Goal: Participate in discussion: Engage in conversation with other users on a specific topic

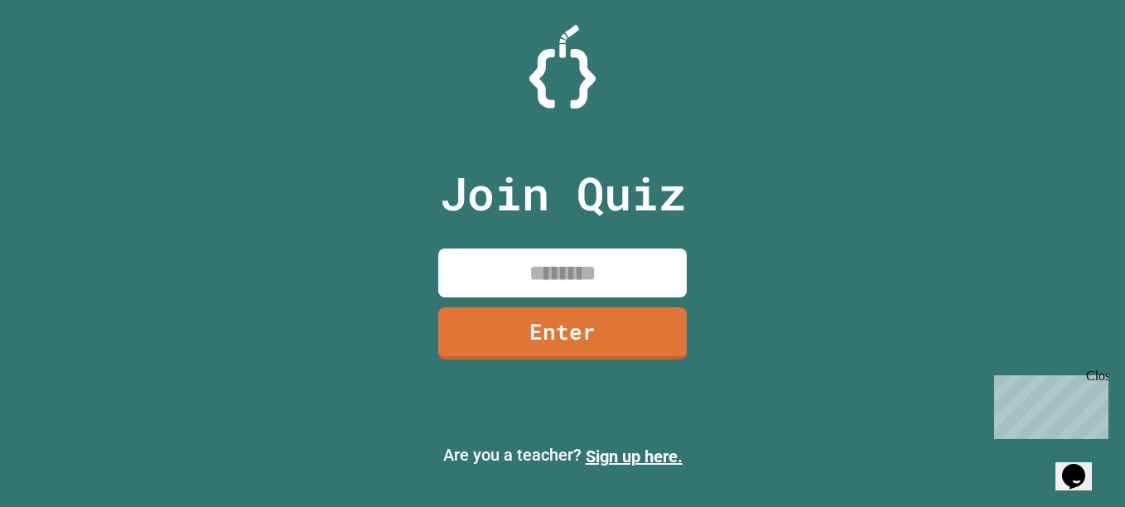
click at [535, 284] on input at bounding box center [562, 273] width 249 height 49
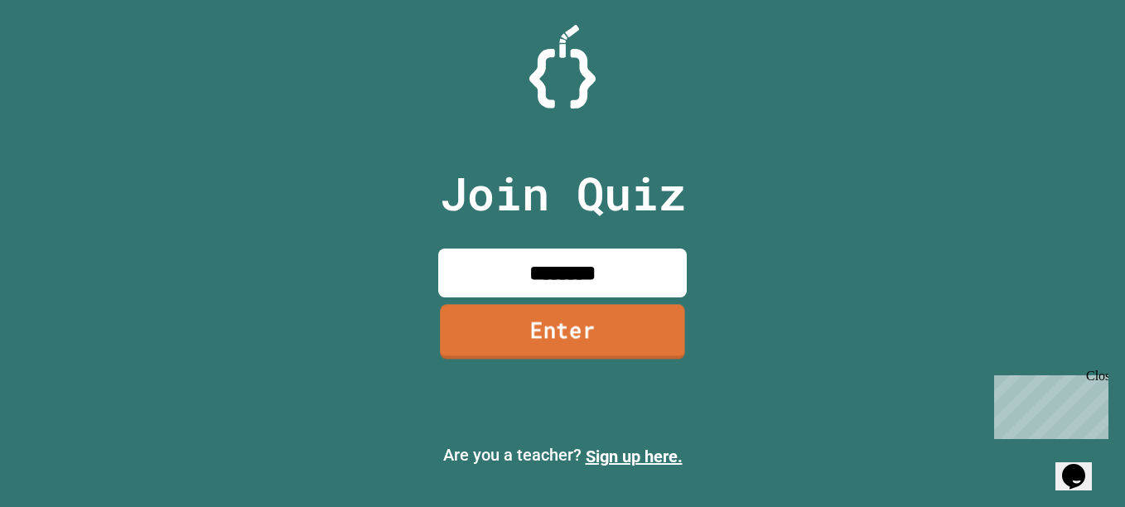
type input "********"
click at [548, 312] on link "Enter" at bounding box center [562, 332] width 241 height 55
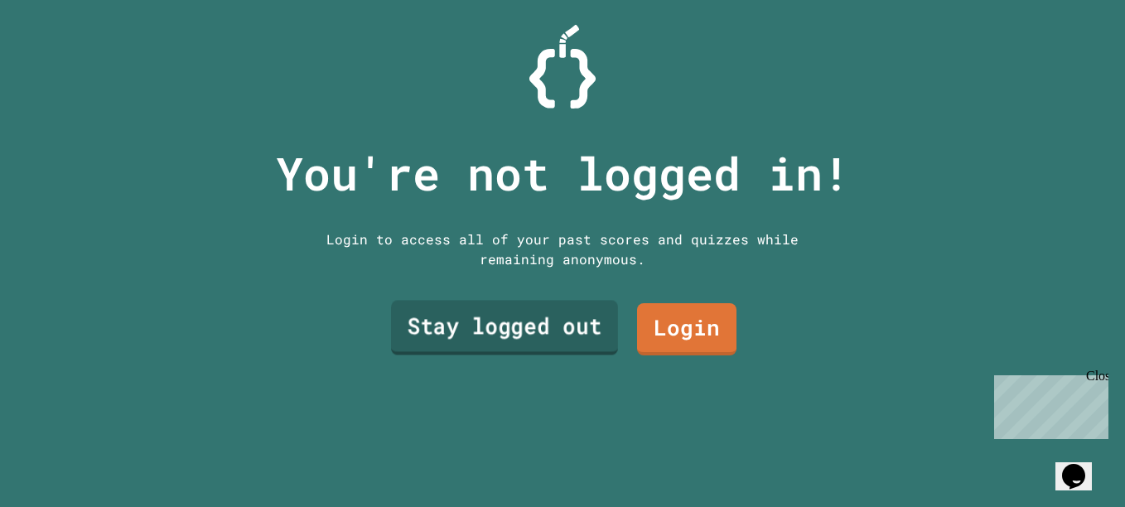
click at [530, 302] on link "Stay logged out" at bounding box center [504, 327] width 227 height 55
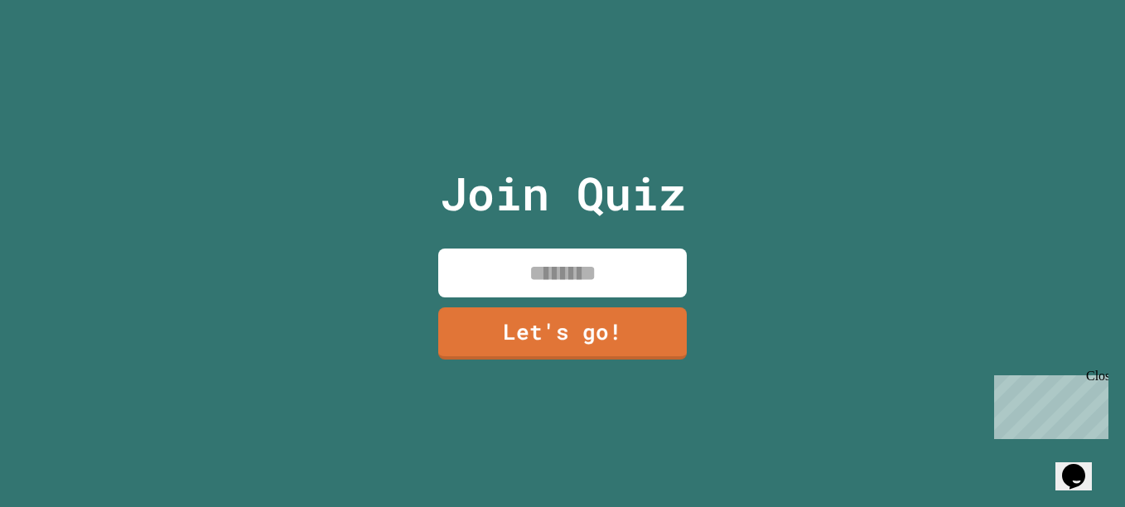
click at [571, 265] on input at bounding box center [562, 273] width 249 height 49
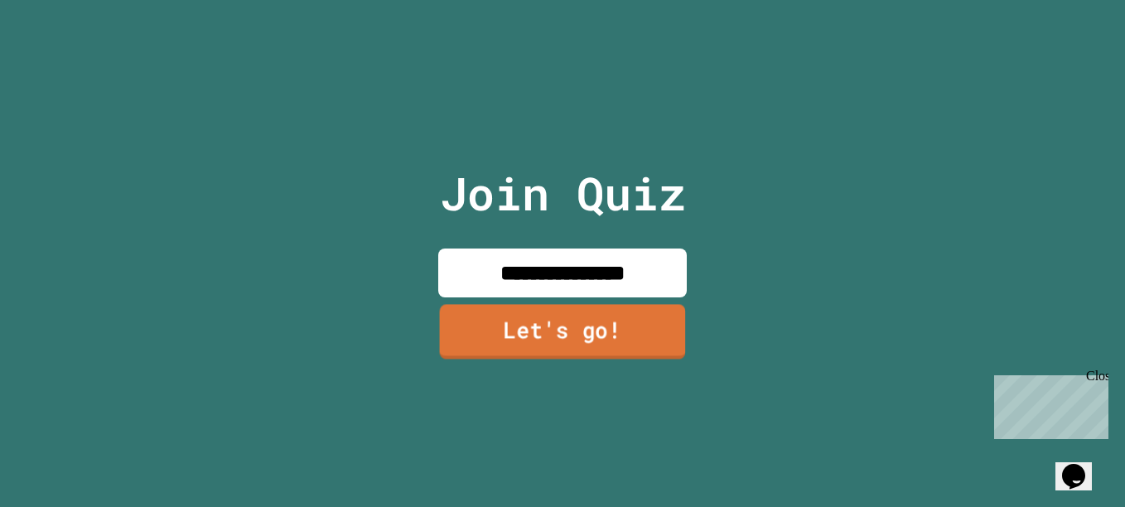
type input "**********"
click at [597, 332] on link "Let's go!" at bounding box center [563, 332] width 244 height 55
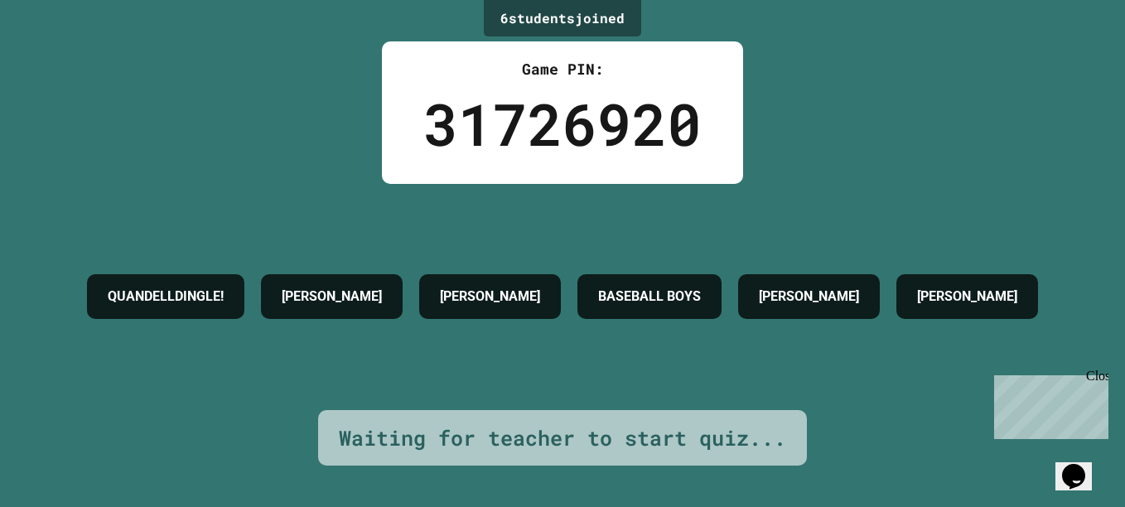
click at [382, 287] on h4 "[PERSON_NAME]" at bounding box center [332, 297] width 100 height 20
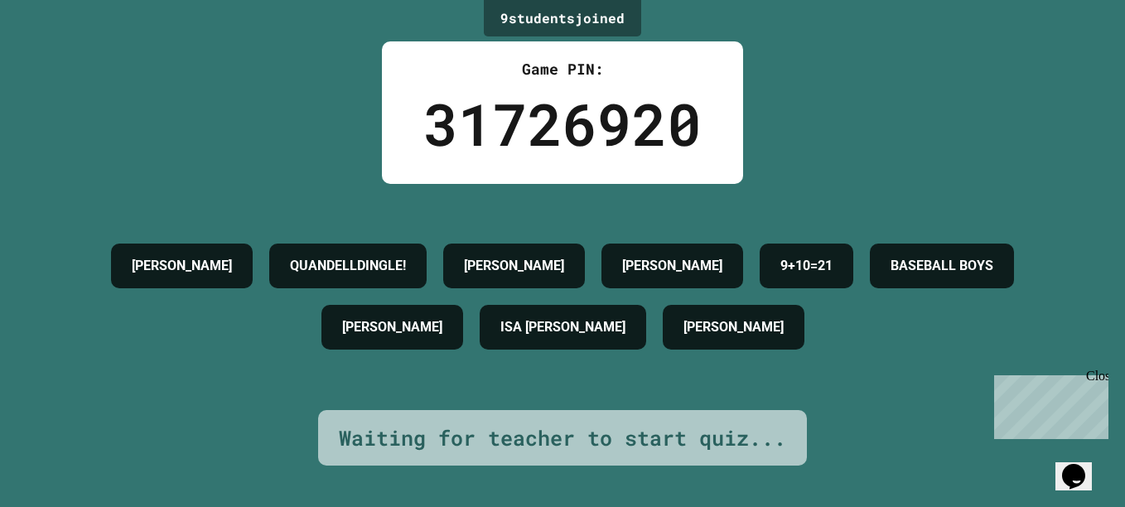
click at [406, 256] on h4 "QUANDELLDINGLE!" at bounding box center [348, 266] width 116 height 20
click at [1081, 464] on icon "Chat widget" at bounding box center [1073, 476] width 23 height 25
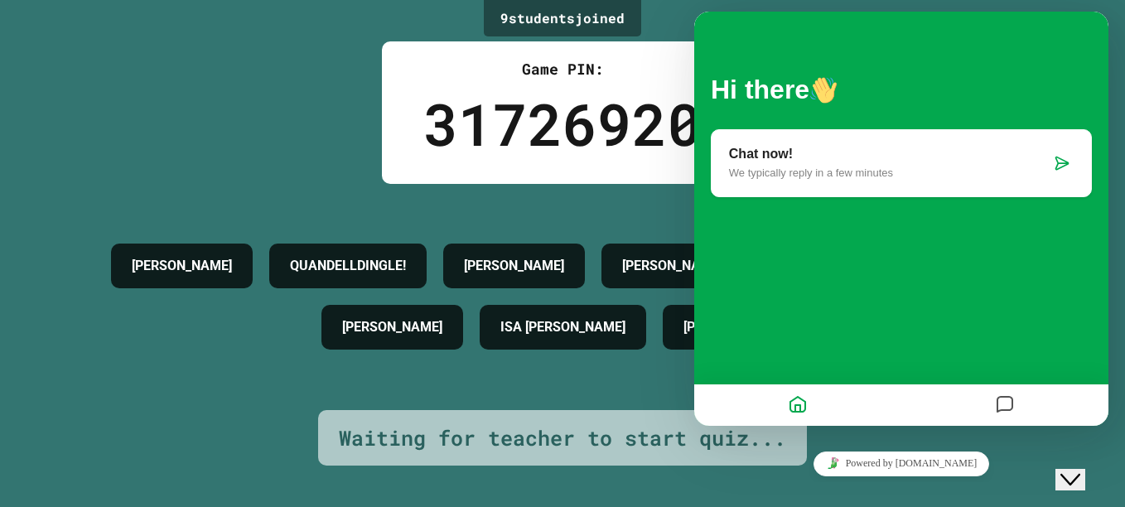
click at [1070, 439] on div "9 student s joined Game PIN: 31726920 [PERSON_NAME] QUANDELLDINGLE! [PERSON_NAM…" at bounding box center [562, 253] width 1125 height 507
click at [1061, 436] on div "9 student s joined Game PIN: 31726920 [PERSON_NAME] QUANDELLDINGLE! [PERSON_NAM…" at bounding box center [562, 253] width 1125 height 507
click at [1075, 470] on icon "Close Chat This icon closes the chat window." at bounding box center [1071, 480] width 20 height 20
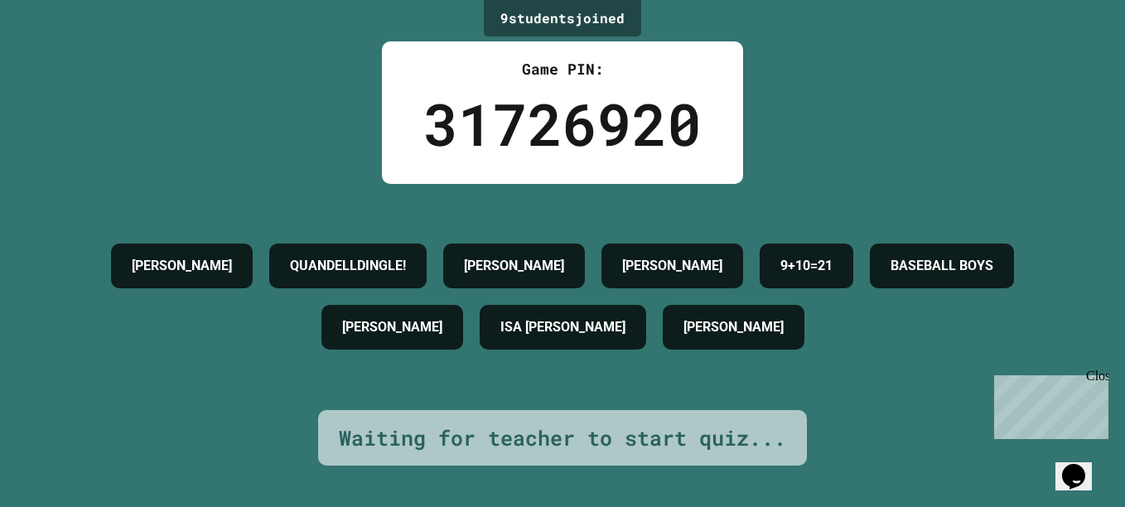
click at [1066, 463] on div "Opens Chat This icon Opens the chat window." at bounding box center [1074, 476] width 27 height 27
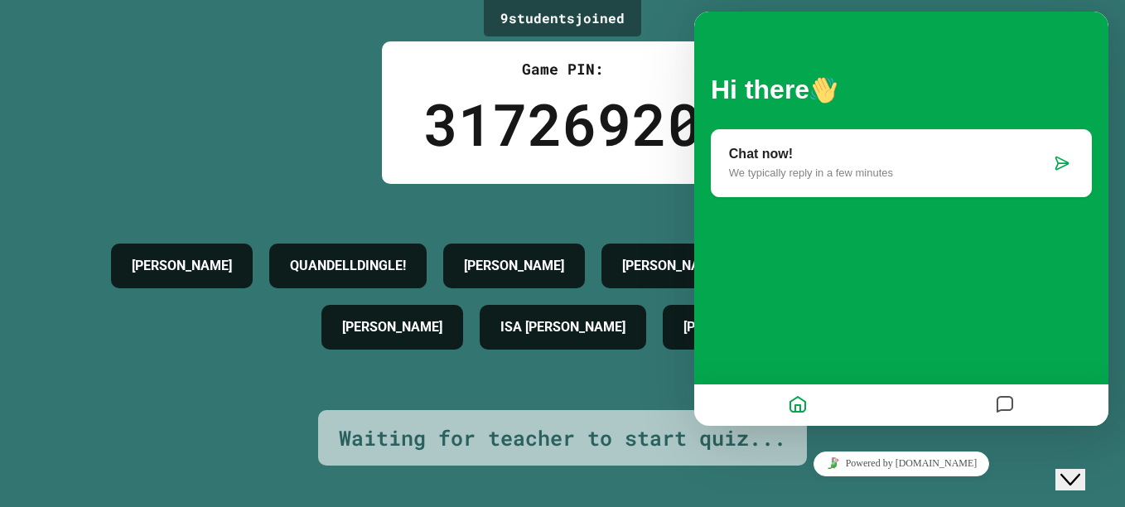
click at [1060, 144] on div "Chat now! We typically reply in a few minutes" at bounding box center [901, 163] width 381 height 69
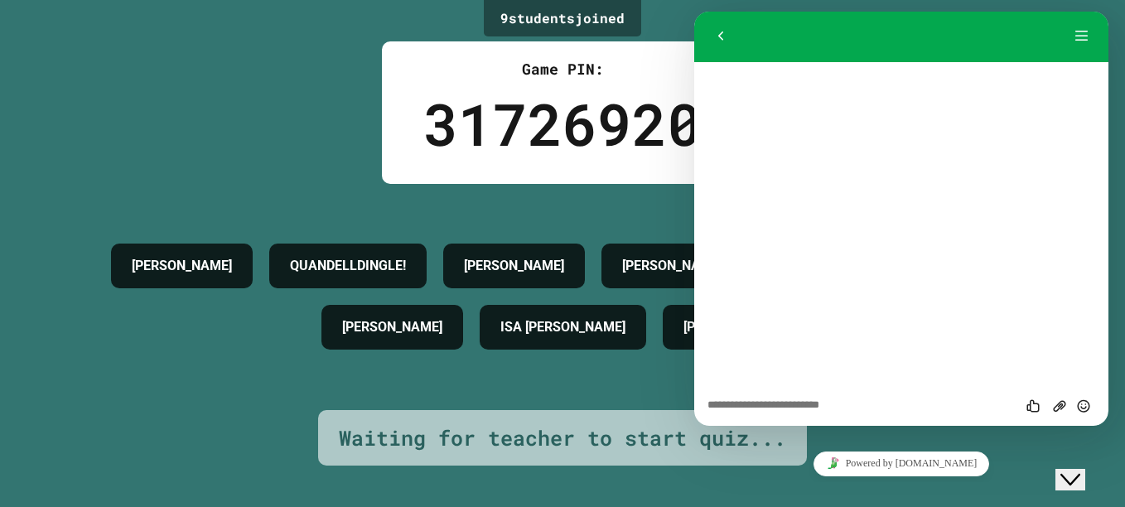
click at [694, 12] on textarea at bounding box center [694, 12] width 0 height 0
type textarea "**********"
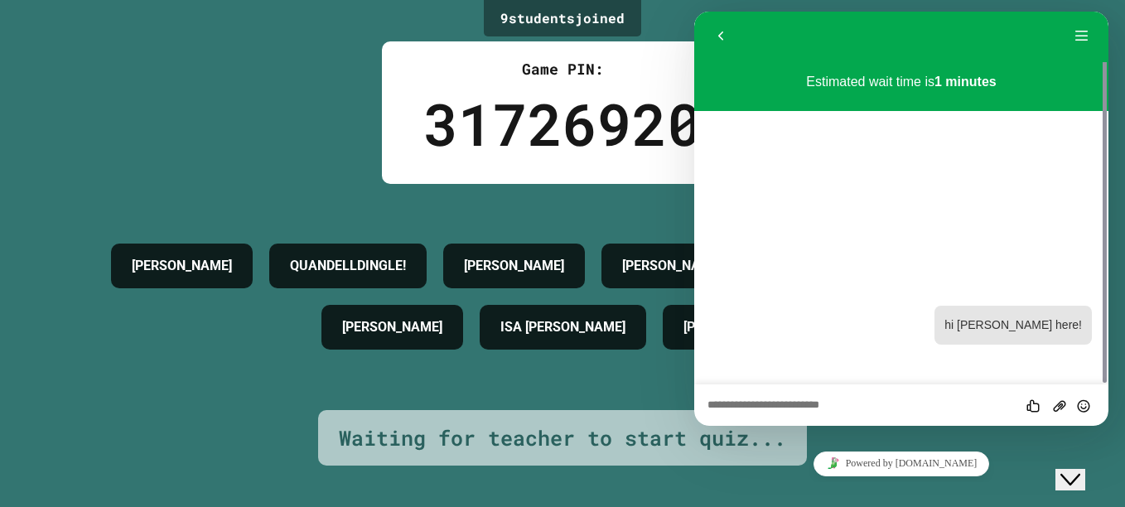
click at [1081, 470] on div "Close Chat This icon closes the chat window." at bounding box center [1071, 480] width 20 height 20
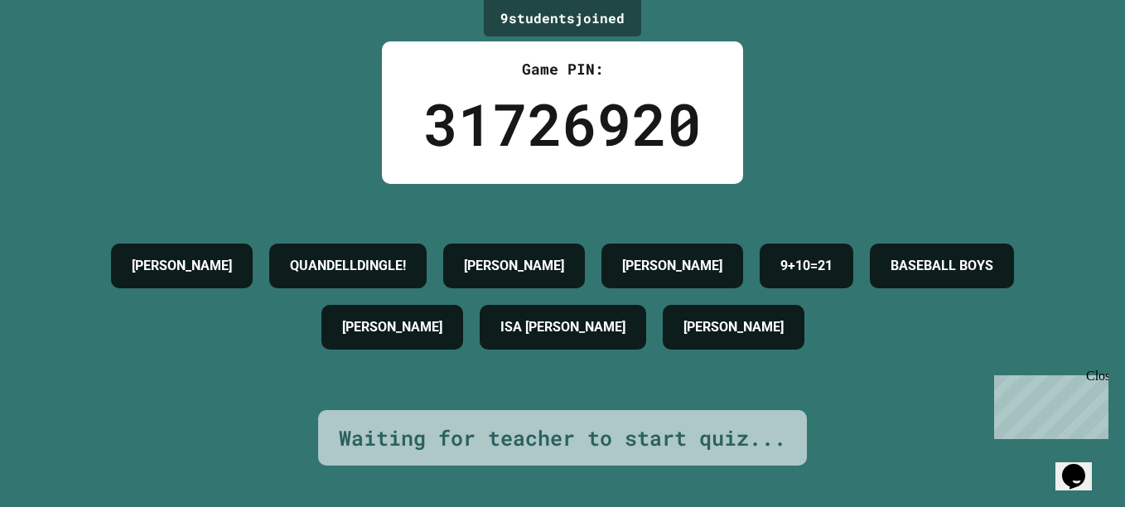
click at [1087, 465] on icon "Opens Chat This icon Opens the chat window." at bounding box center [1074, 476] width 27 height 27
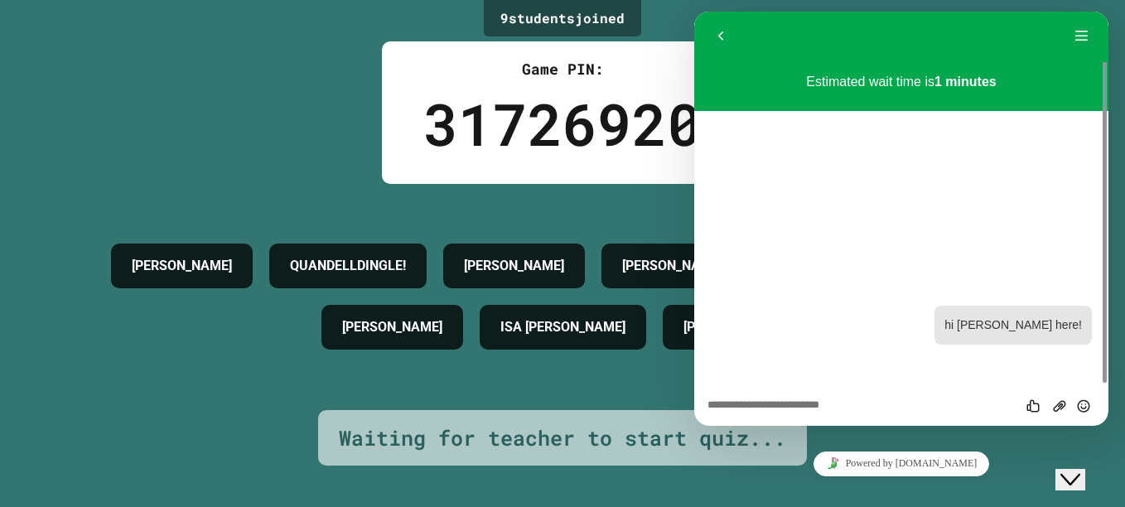
click at [1086, 469] on button "Close Chat This icon closes the chat window." at bounding box center [1071, 480] width 30 height 22
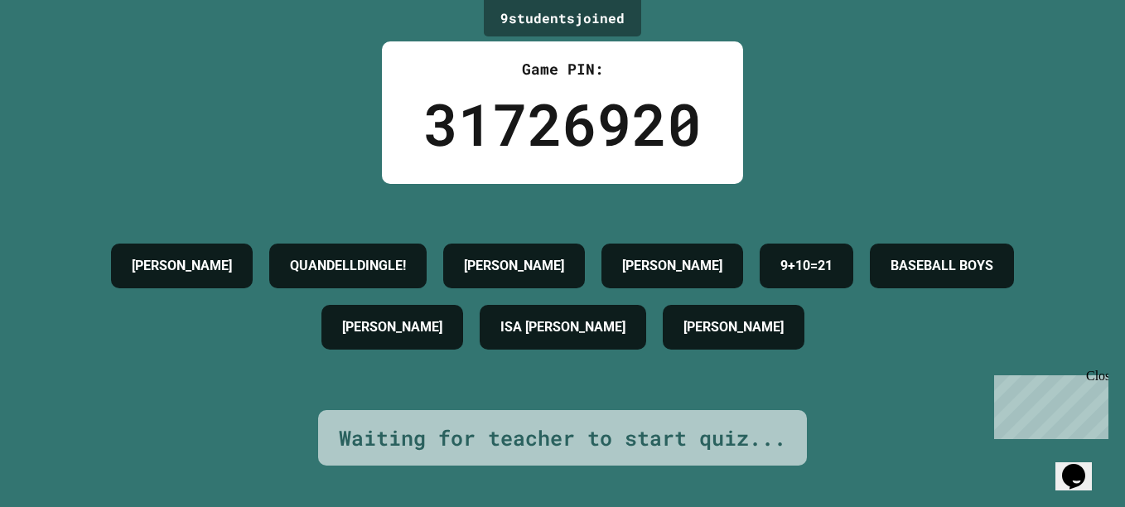
click at [1085, 463] on icon "Opens Chat This icon Opens the chat window." at bounding box center [1074, 476] width 27 height 27
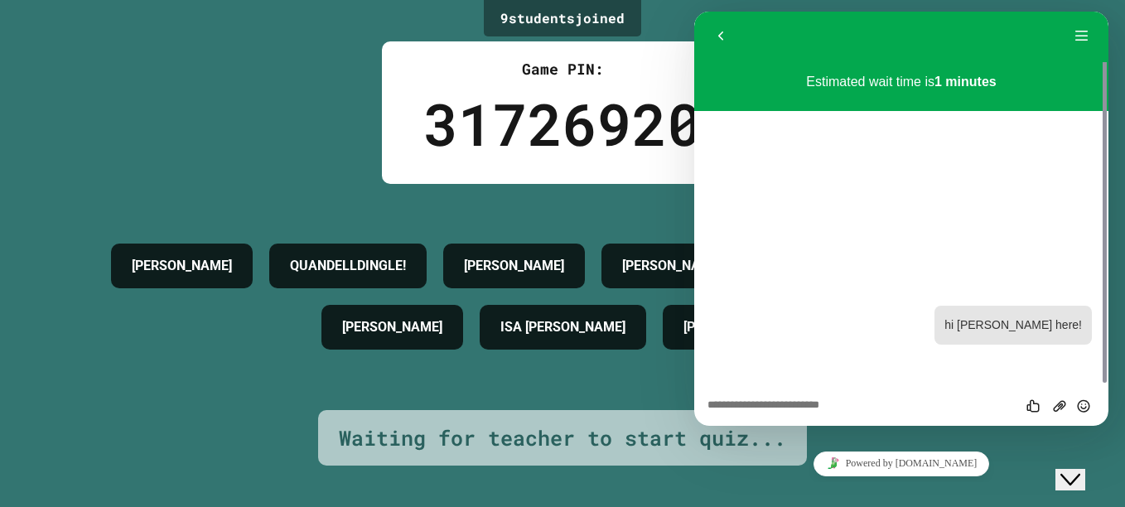
click at [969, 121] on div "Estimated wait time is 1 minutes 15:42 hi [PERSON_NAME] here!" at bounding box center [901, 222] width 414 height 323
click at [1086, 28] on button "Menu" at bounding box center [1082, 36] width 27 height 25
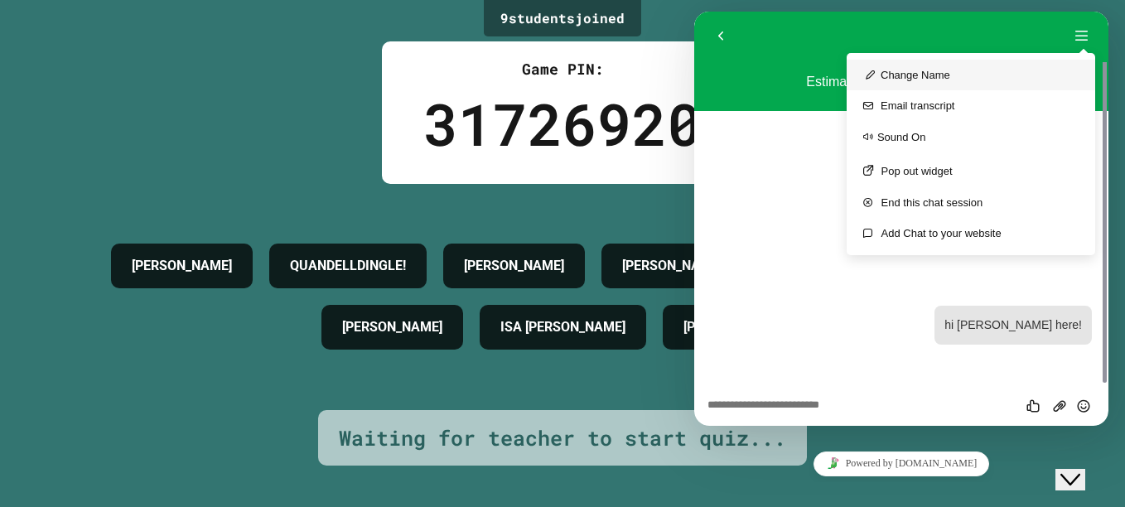
click at [931, 76] on button "Change Name" at bounding box center [971, 75] width 249 height 31
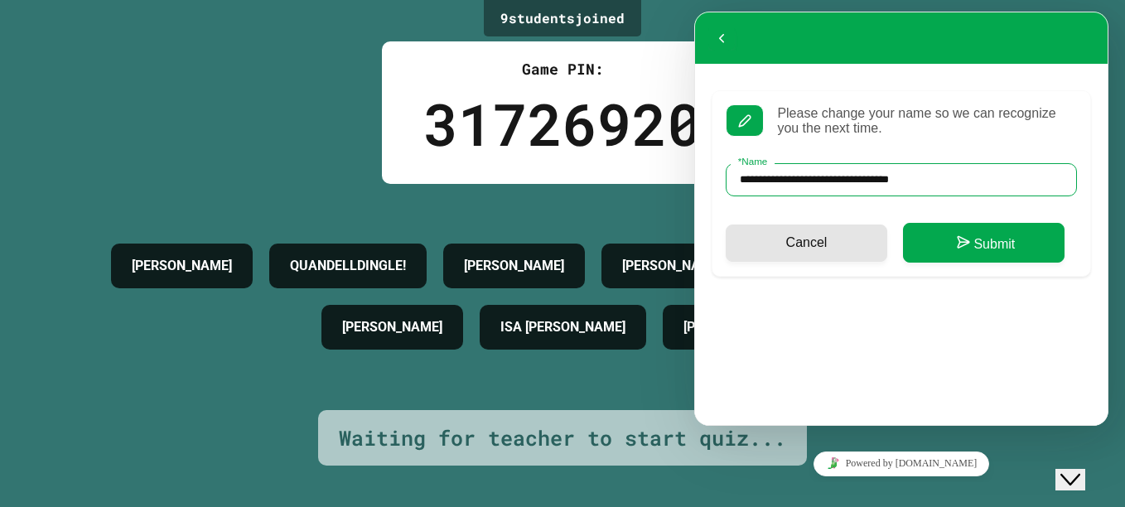
click at [974, 172] on input "* Name" at bounding box center [901, 179] width 351 height 33
type input "*"
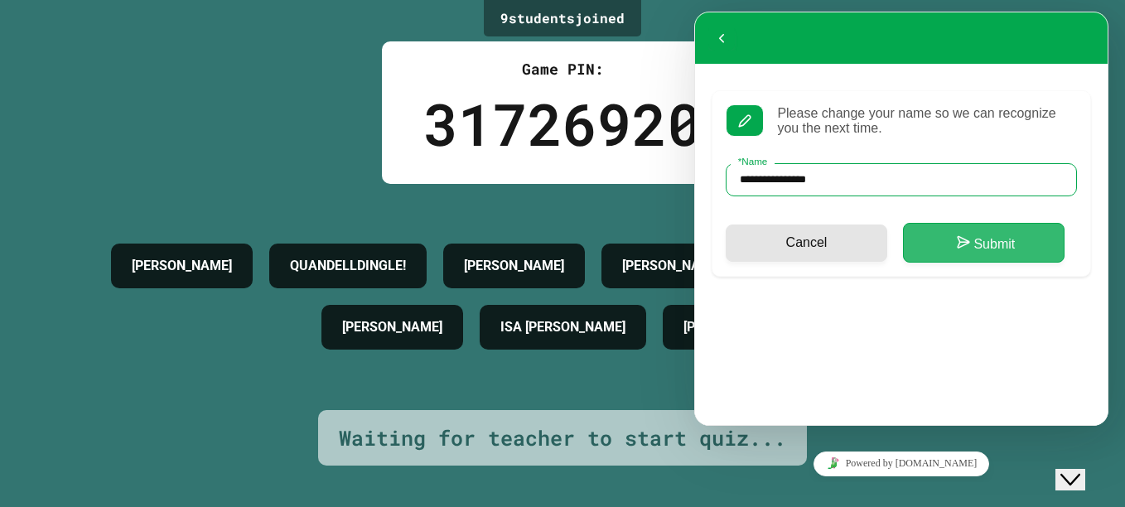
type input "**********"
click at [983, 239] on button "Submit" at bounding box center [984, 243] width 162 height 40
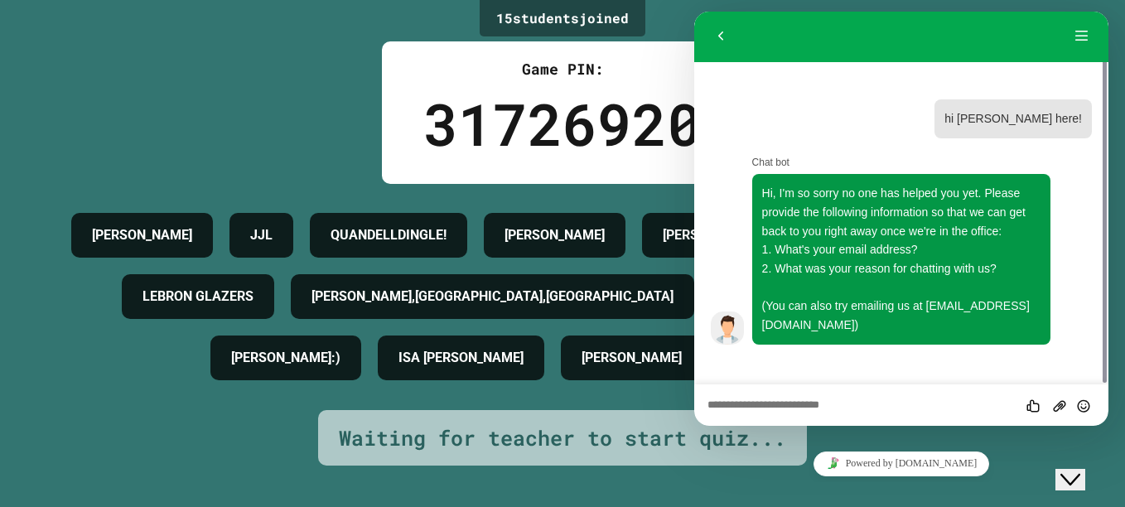
click at [694, 12] on textarea at bounding box center [694, 12] width 0 height 0
click at [723, 27] on button "Back" at bounding box center [721, 36] width 27 height 25
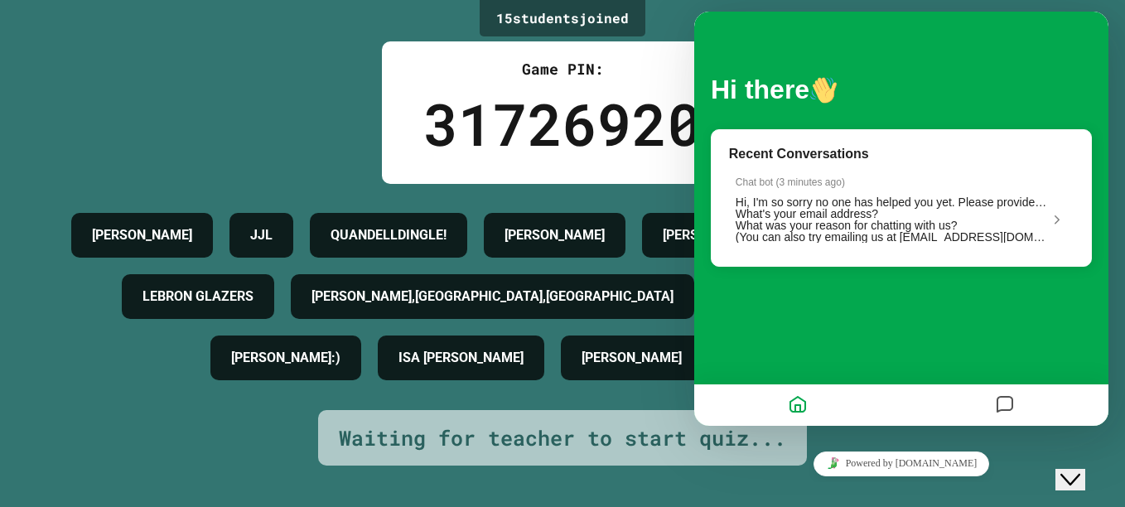
click at [1081, 474] on icon "Chat widget" at bounding box center [1071, 480] width 20 height 12
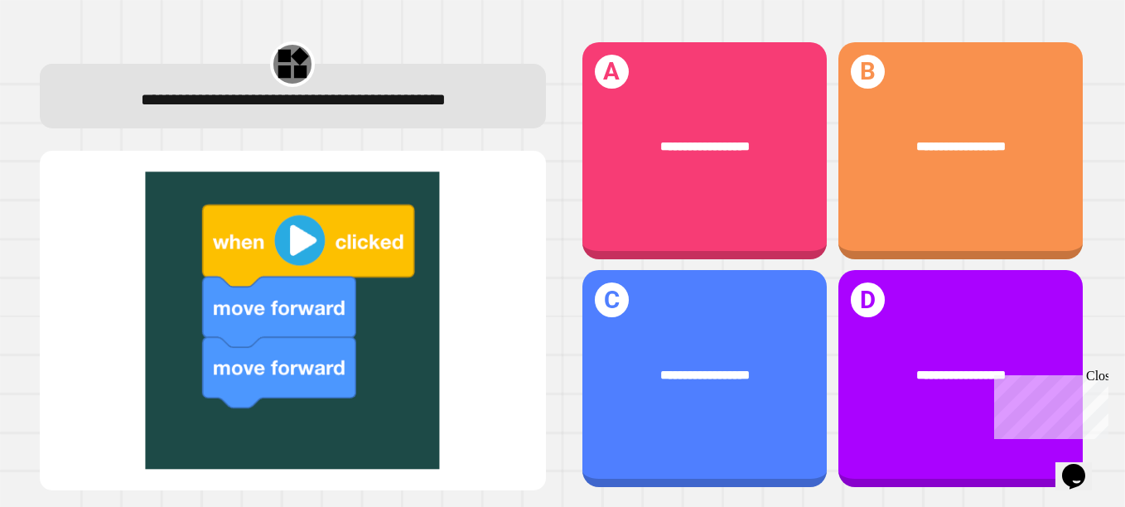
click at [296, 258] on img at bounding box center [292, 320] width 473 height 297
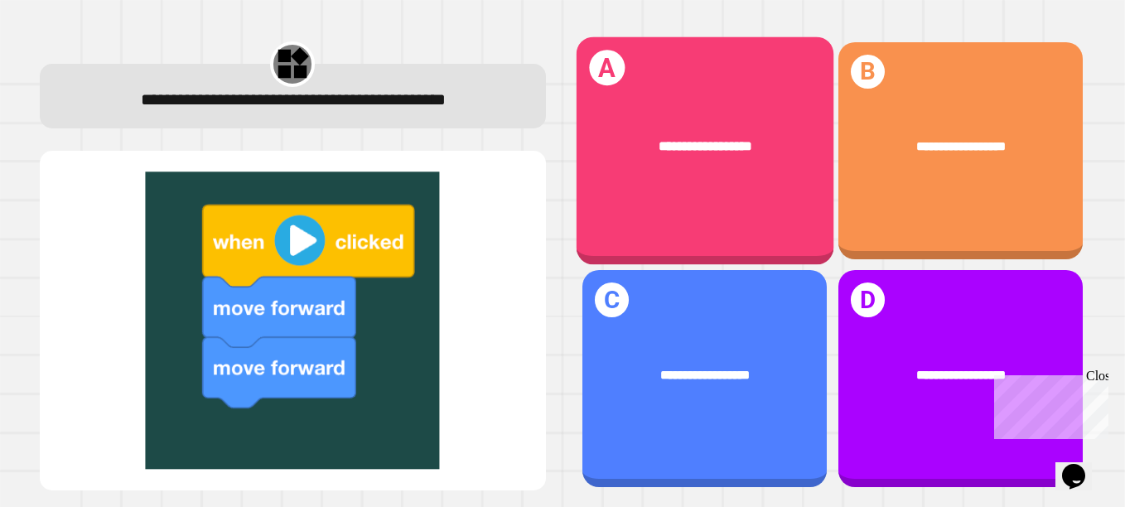
click at [625, 167] on div "**********" at bounding box center [704, 146] width 257 height 74
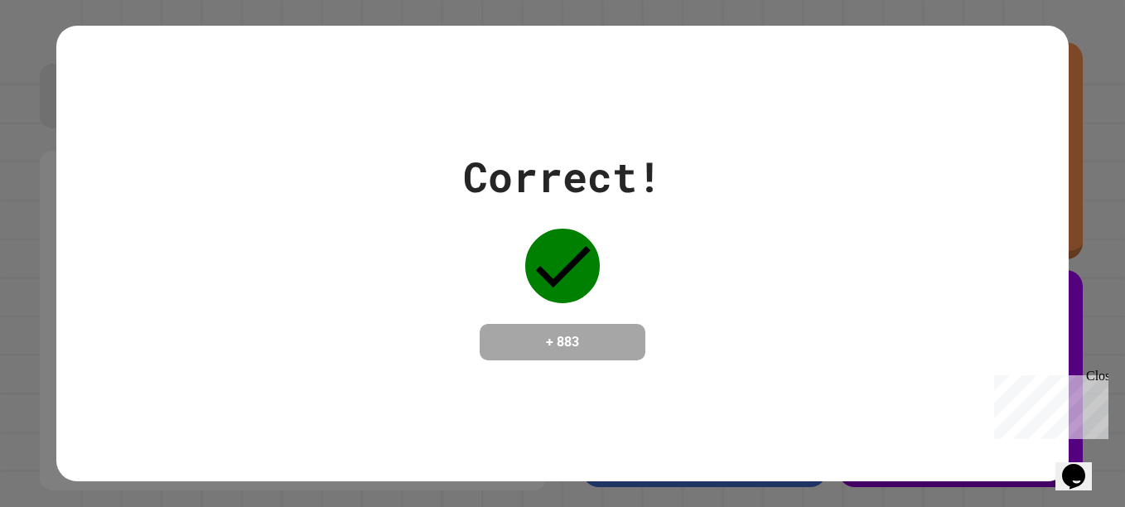
click at [563, 273] on icon at bounding box center [562, 266] width 75 height 75
click at [1101, 378] on div "Close" at bounding box center [1096, 379] width 21 height 21
click at [916, 172] on div "Correct! + 883" at bounding box center [562, 253] width 1013 height 215
click at [1029, 161] on div "Correct! + 883" at bounding box center [562, 253] width 1013 height 215
click at [534, 332] on h4 "+ 883" at bounding box center [562, 342] width 133 height 20
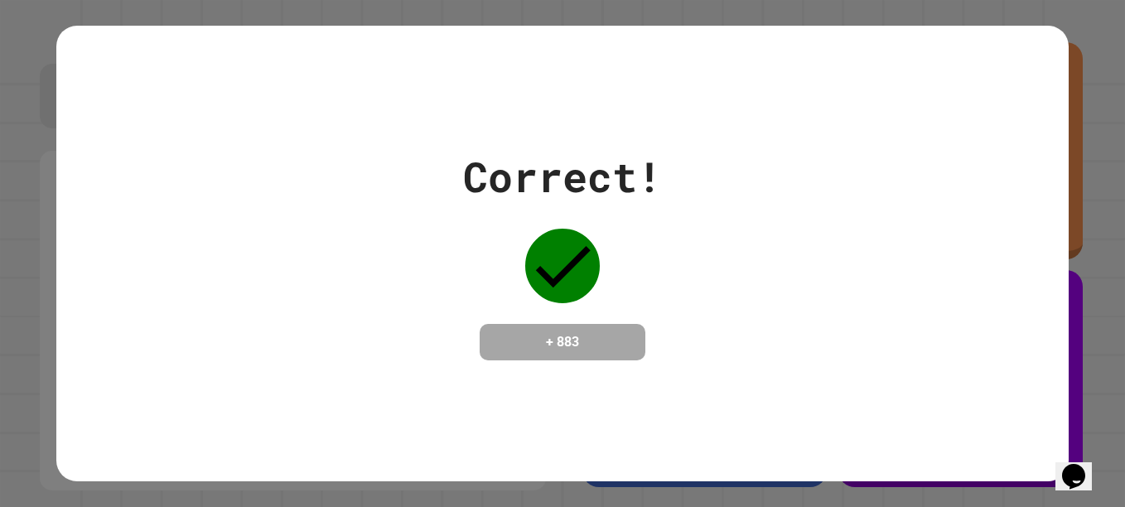
click at [540, 229] on icon at bounding box center [562, 266] width 75 height 75
click at [553, 266] on icon at bounding box center [563, 266] width 55 height 41
click at [584, 324] on div "+ 883" at bounding box center [563, 342] width 166 height 36
drag, startPoint x: 584, startPoint y: 313, endPoint x: 430, endPoint y: 311, distance: 154.1
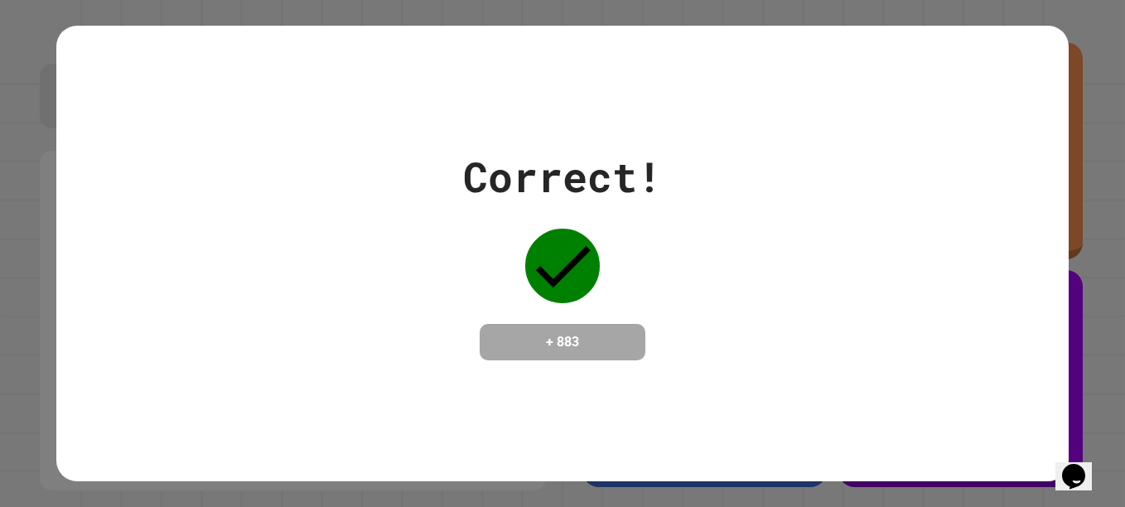
click at [430, 311] on div "Correct! + 883" at bounding box center [562, 253] width 1013 height 215
click at [531, 362] on div "Correct! + 883" at bounding box center [562, 254] width 1013 height 457
click at [525, 332] on h4 "+ 883" at bounding box center [562, 342] width 133 height 20
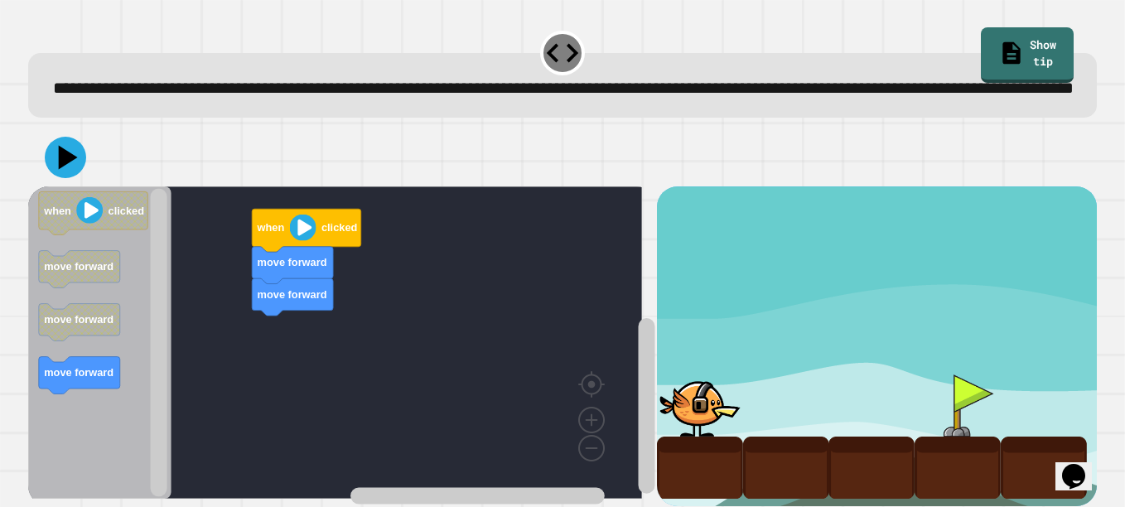
scroll to position [51, 0]
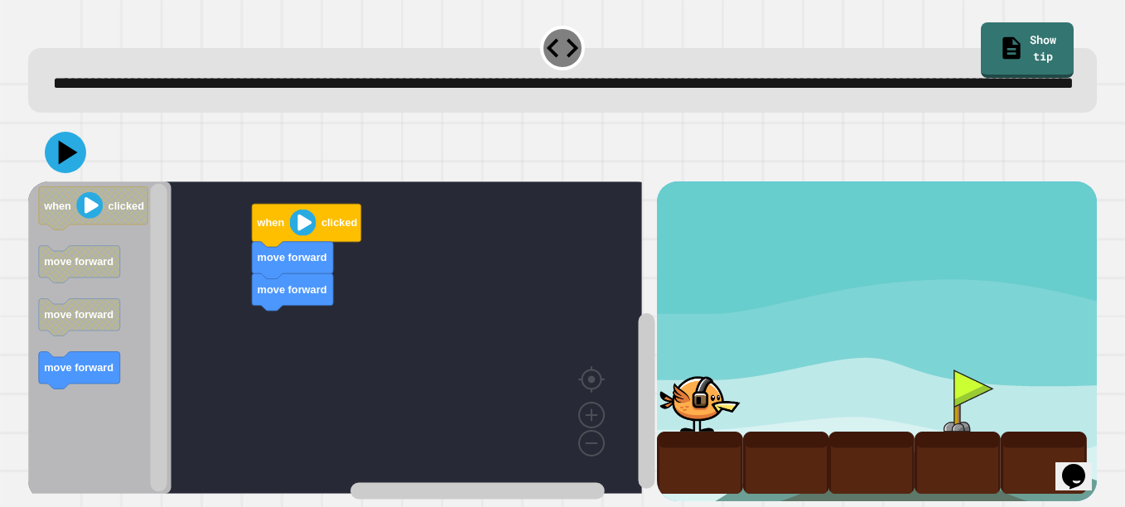
click at [951, 370] on div at bounding box center [958, 401] width 86 height 62
click at [712, 407] on div at bounding box center [700, 401] width 86 height 62
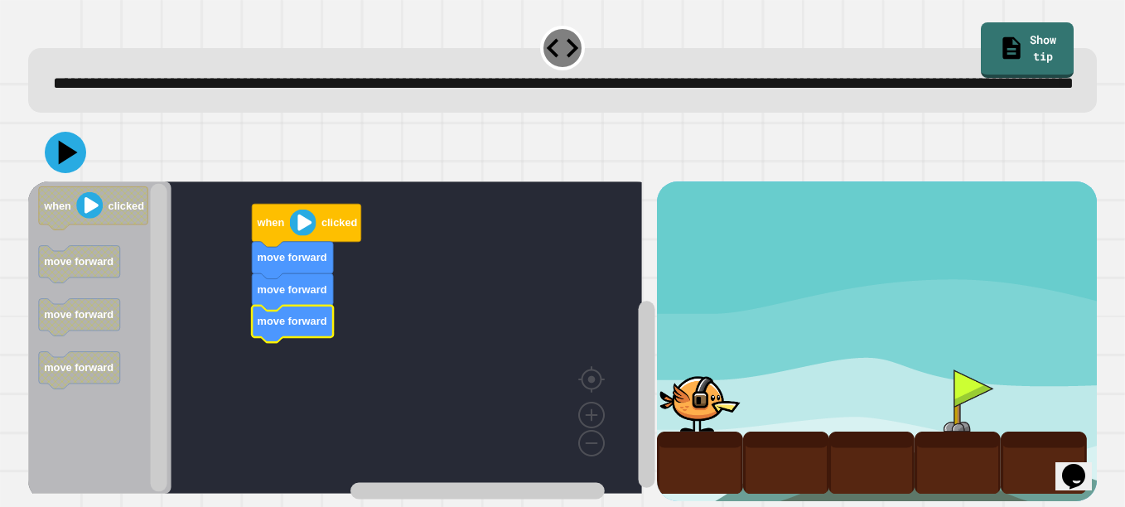
click at [77, 187] on icon "Blockly Workspace" at bounding box center [93, 208] width 109 height 43
click at [98, 201] on icon "Blockly Workspace" at bounding box center [93, 208] width 109 height 43
click at [80, 132] on icon at bounding box center [65, 152] width 41 height 41
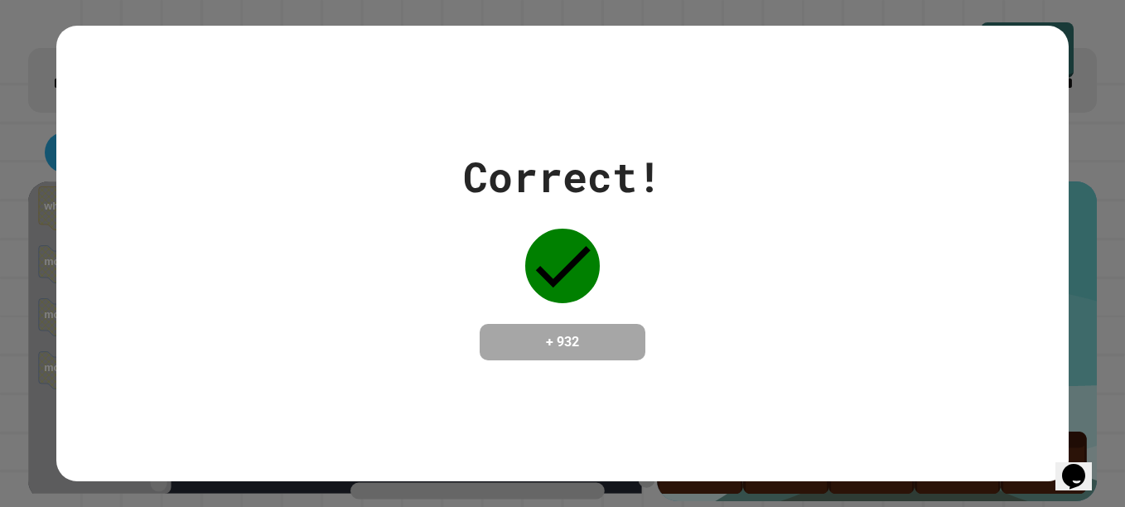
click at [1018, 408] on div "Correct! + 932" at bounding box center [562, 254] width 1013 height 457
click at [1024, 389] on div "Correct! + 932" at bounding box center [562, 254] width 1013 height 457
click at [1009, 360] on div "Correct! + 932" at bounding box center [562, 253] width 1013 height 215
click at [1024, 362] on div "Correct! + 932" at bounding box center [562, 254] width 1013 height 457
click at [514, 170] on div "Correct!" at bounding box center [562, 177] width 199 height 62
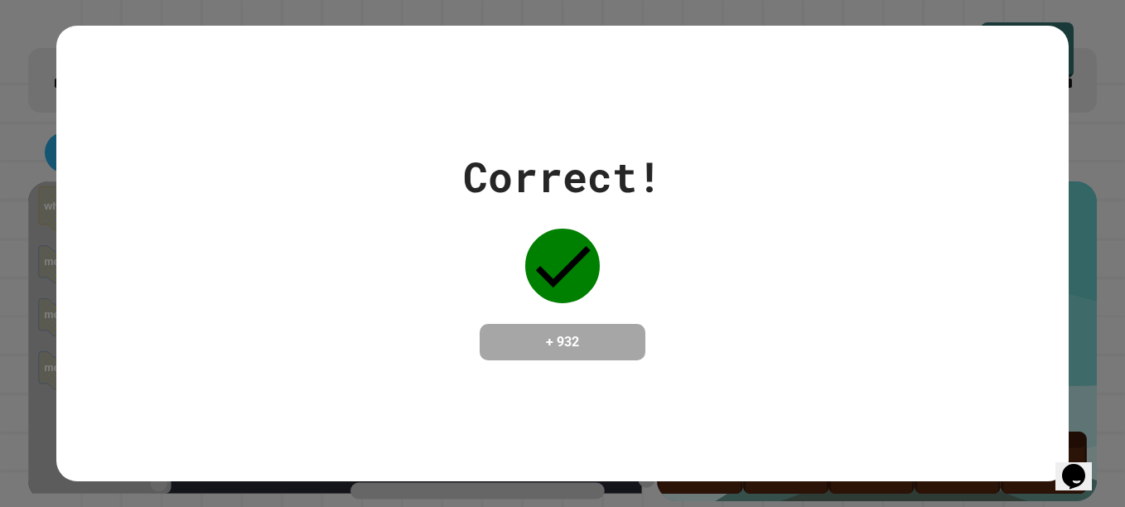
click at [514, 170] on div "Correct!" at bounding box center [562, 177] width 199 height 62
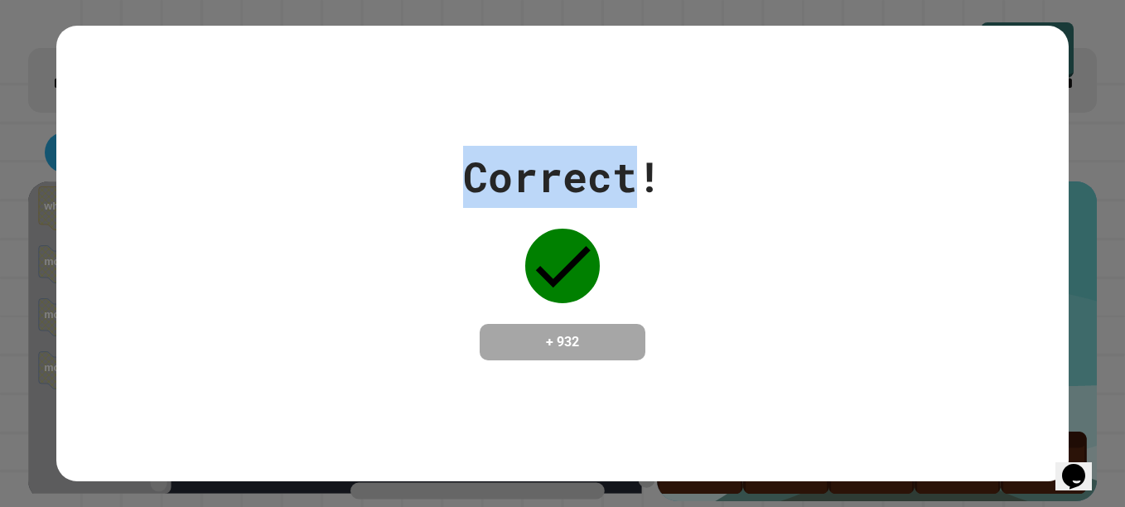
click at [514, 170] on div "Correct!" at bounding box center [562, 177] width 199 height 62
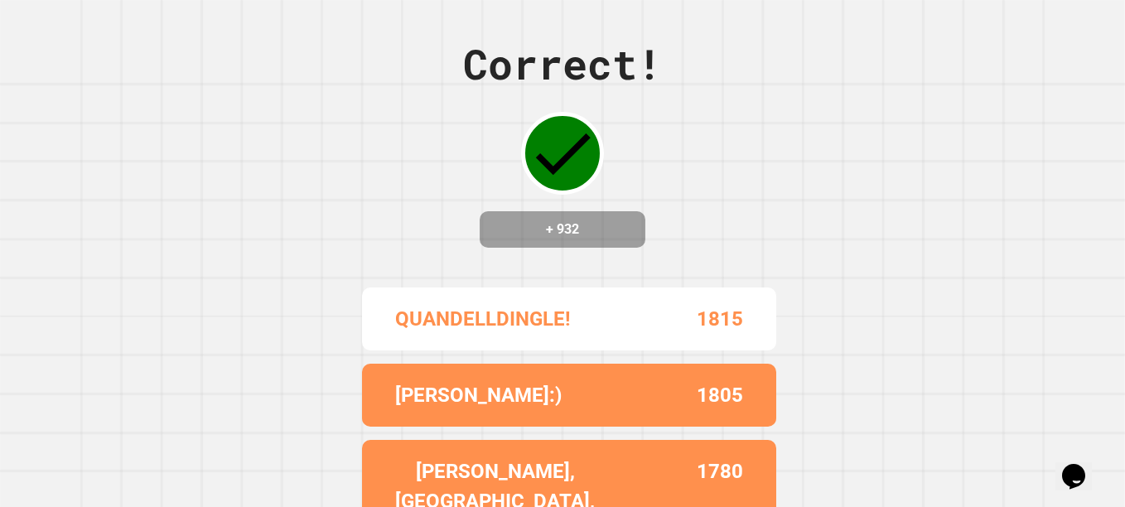
click at [844, 297] on div "Correct! + 932 QUANDELLDINGLE! 1815 [PERSON_NAME]:) 1805 [PERSON_NAME],[GEOGRAP…" at bounding box center [562, 253] width 1125 height 507
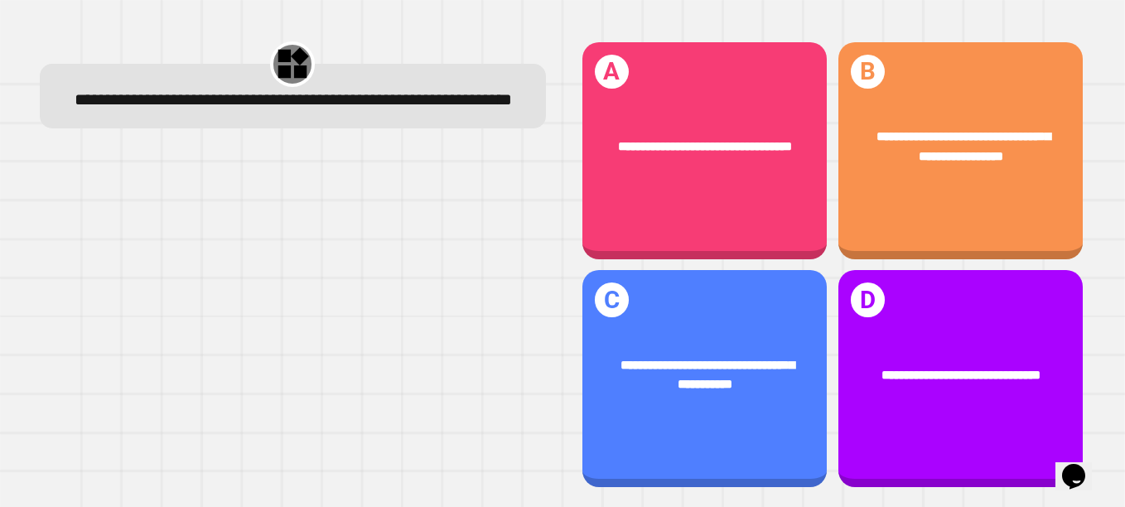
click at [1015, 170] on div "**********" at bounding box center [961, 146] width 245 height 89
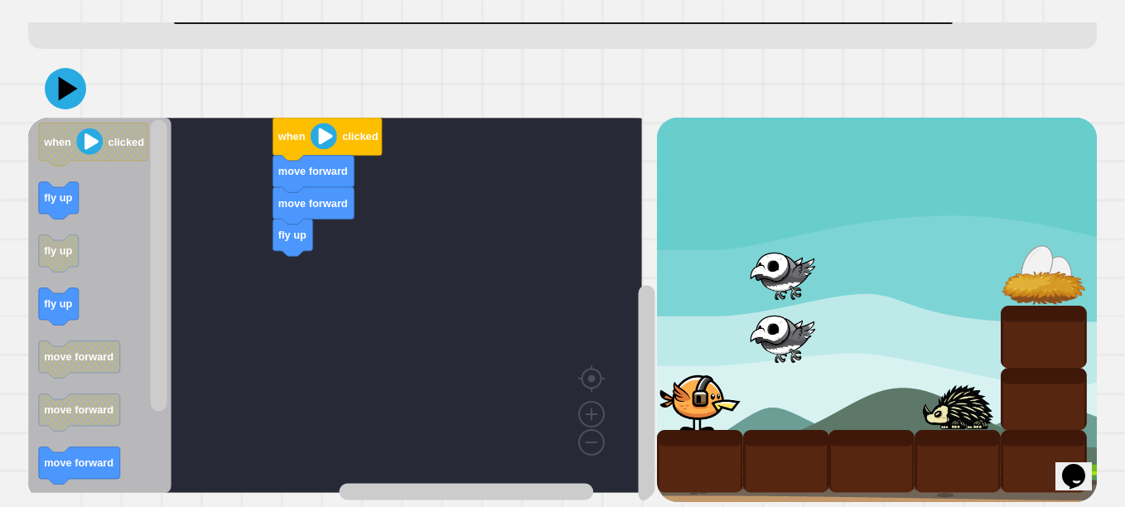
scroll to position [114, 0]
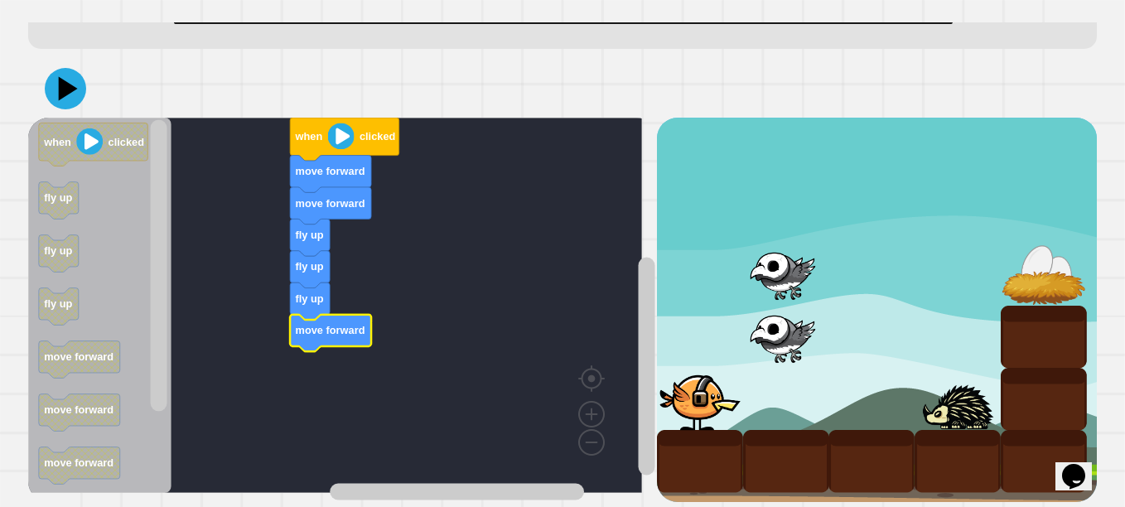
click at [89, 128] on image "Blockly Workspace" at bounding box center [89, 141] width 27 height 27
click at [64, 77] on icon at bounding box center [68, 89] width 19 height 24
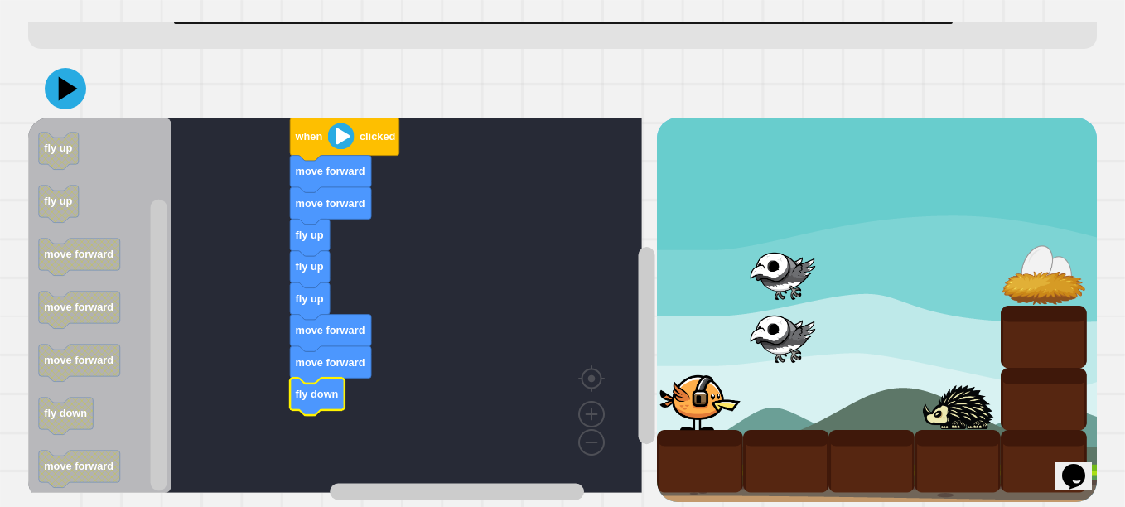
click at [72, 70] on icon at bounding box center [65, 88] width 41 height 41
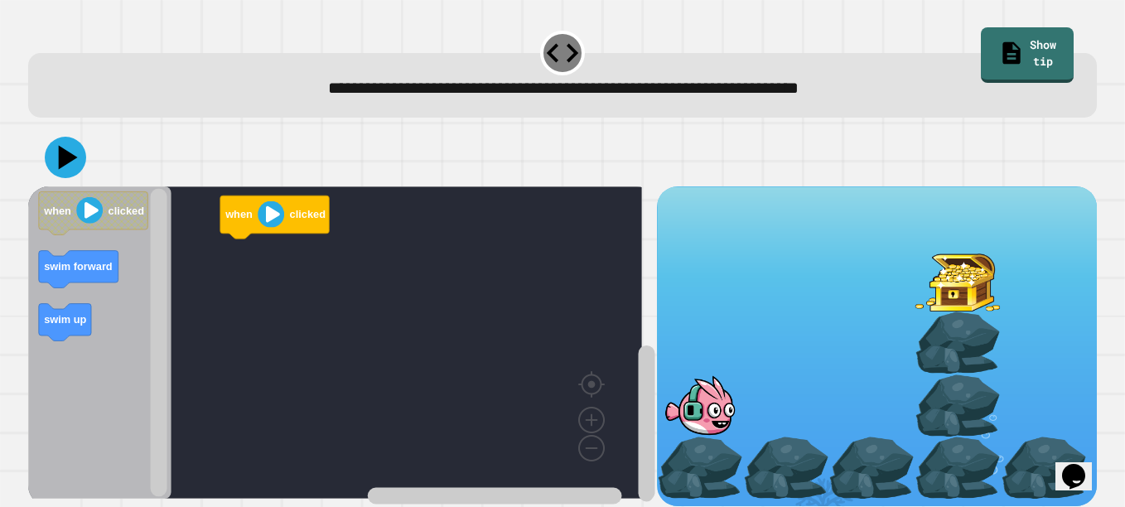
scroll to position [24, 0]
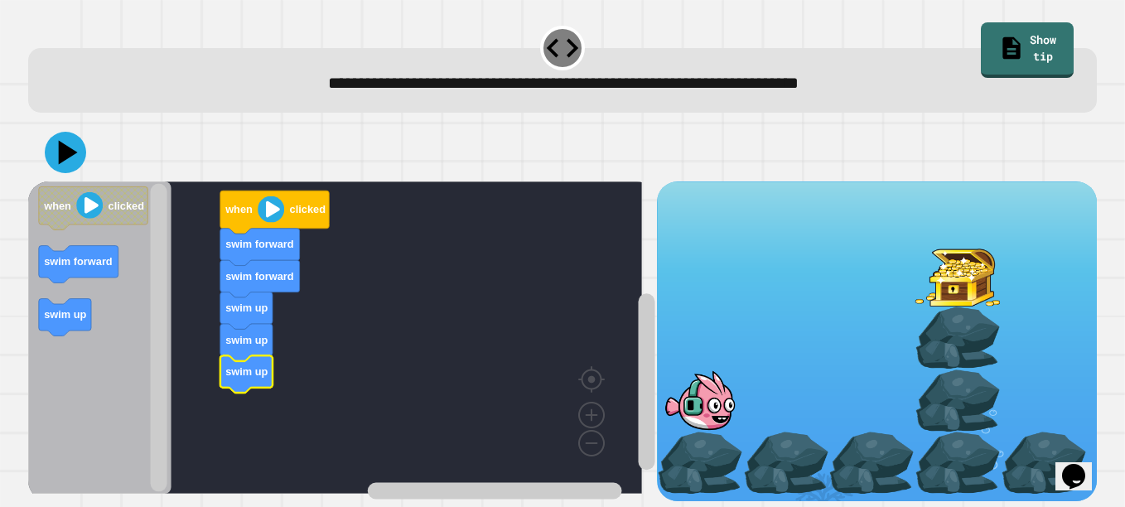
click at [80, 150] on icon at bounding box center [65, 152] width 41 height 41
click at [61, 143] on icon at bounding box center [68, 153] width 19 height 24
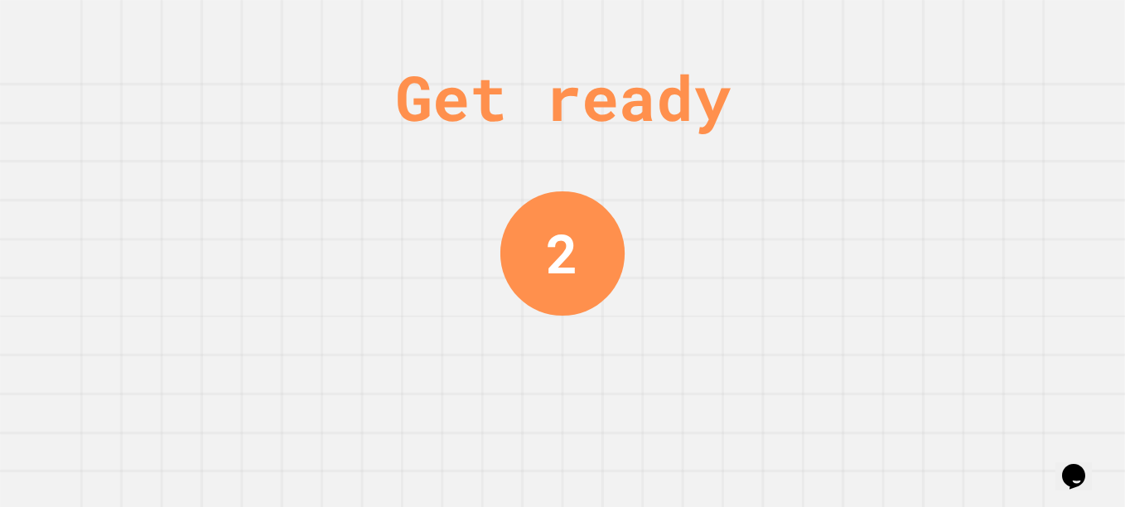
click at [982, 138] on div "Get ready 2" at bounding box center [562, 253] width 1125 height 507
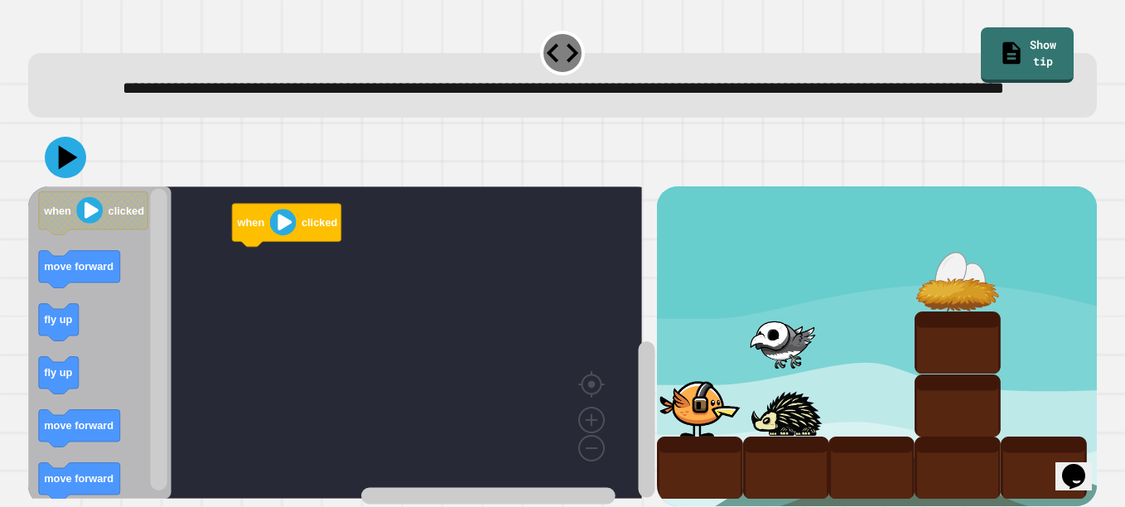
scroll to position [51, 0]
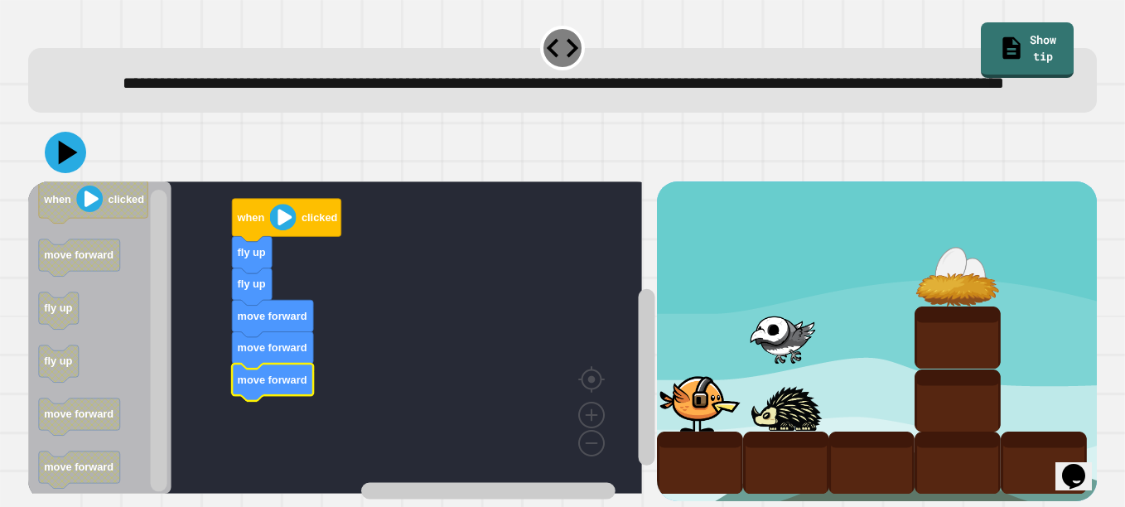
click at [68, 141] on icon at bounding box center [68, 153] width 19 height 24
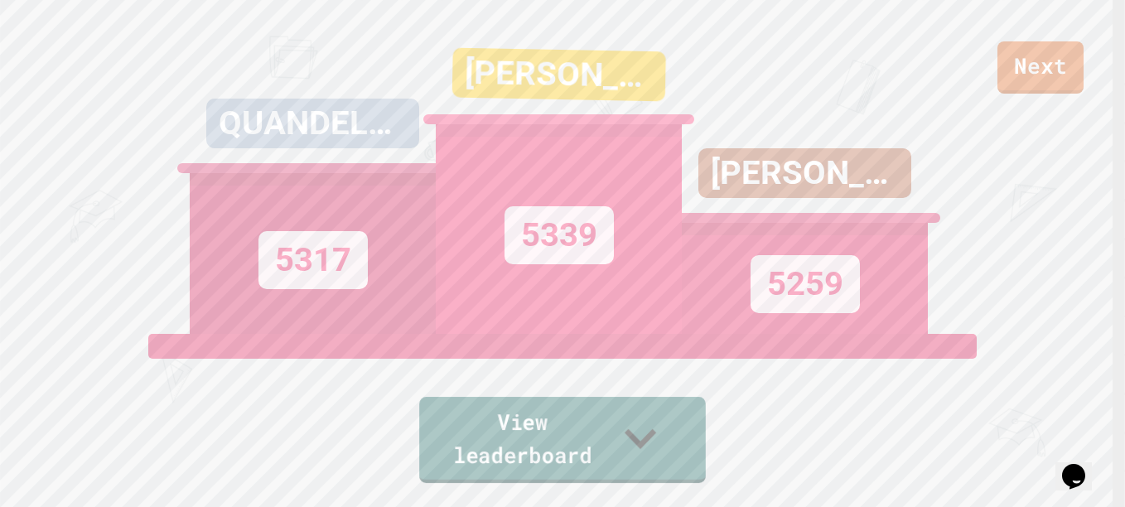
click at [496, 441] on link "View leaderboard" at bounding box center [562, 440] width 287 height 86
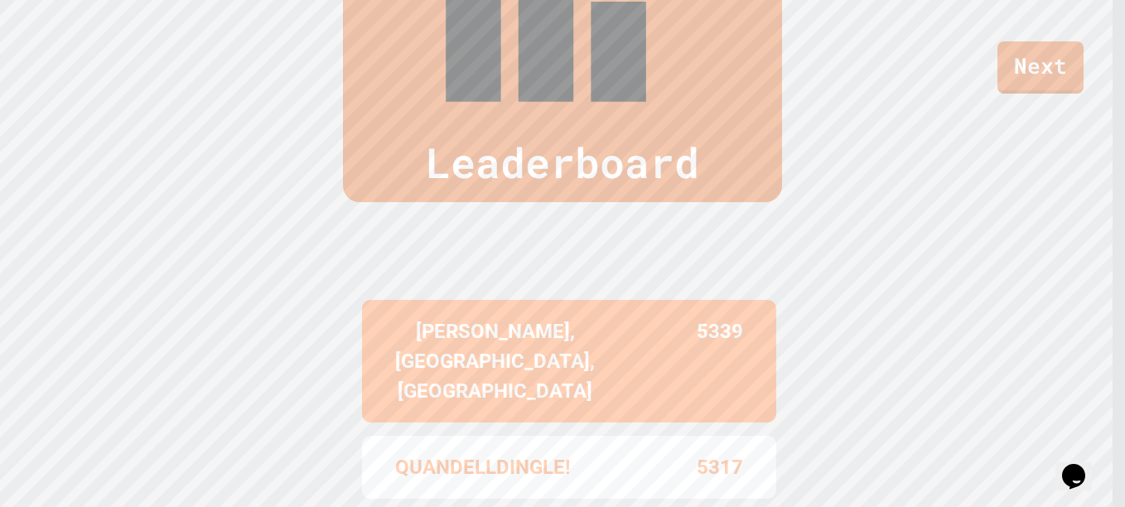
scroll to position [690, 0]
